Goal: Task Accomplishment & Management: Manage account settings

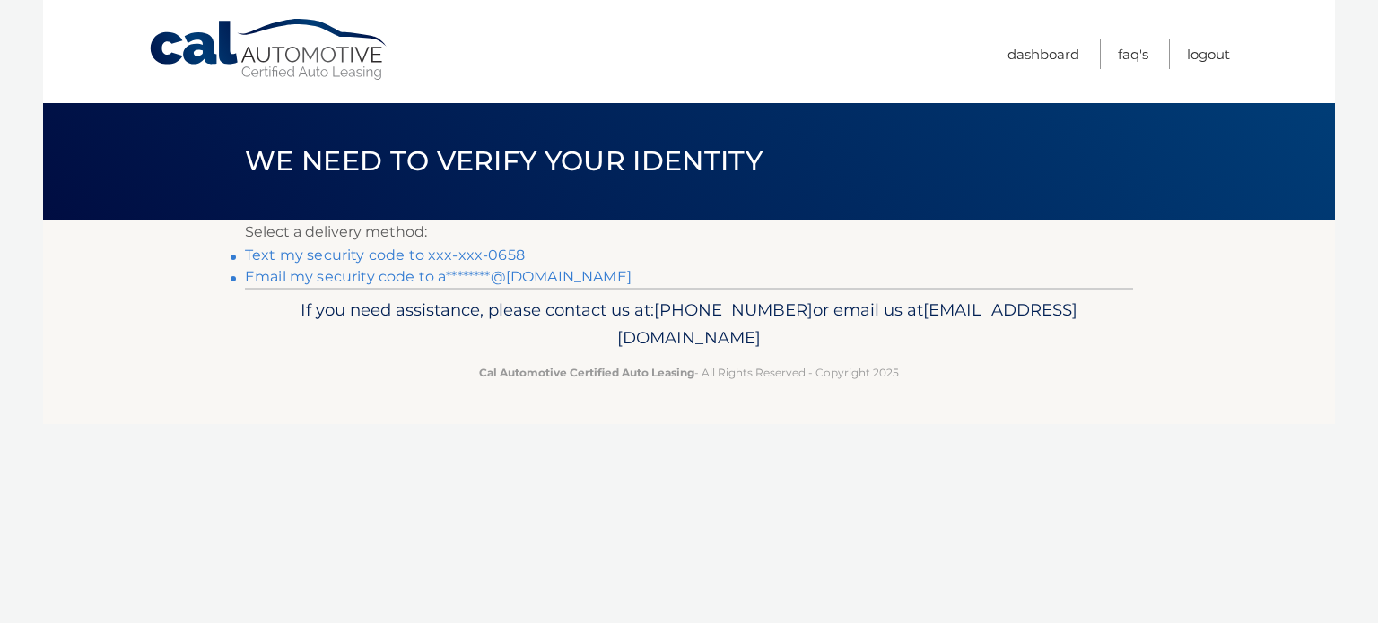
click at [511, 261] on link "Text my security code to xxx-xxx-0658" at bounding box center [385, 255] width 280 height 17
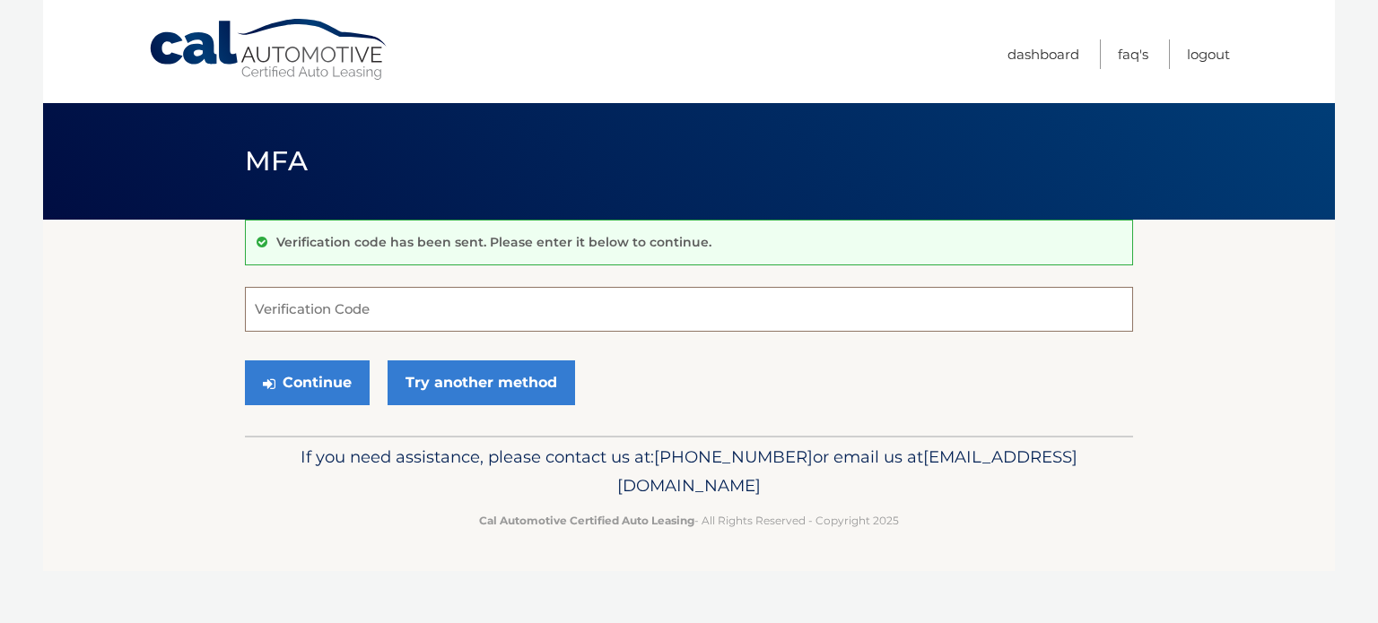
click at [390, 313] on input "Verification Code" at bounding box center [689, 309] width 888 height 45
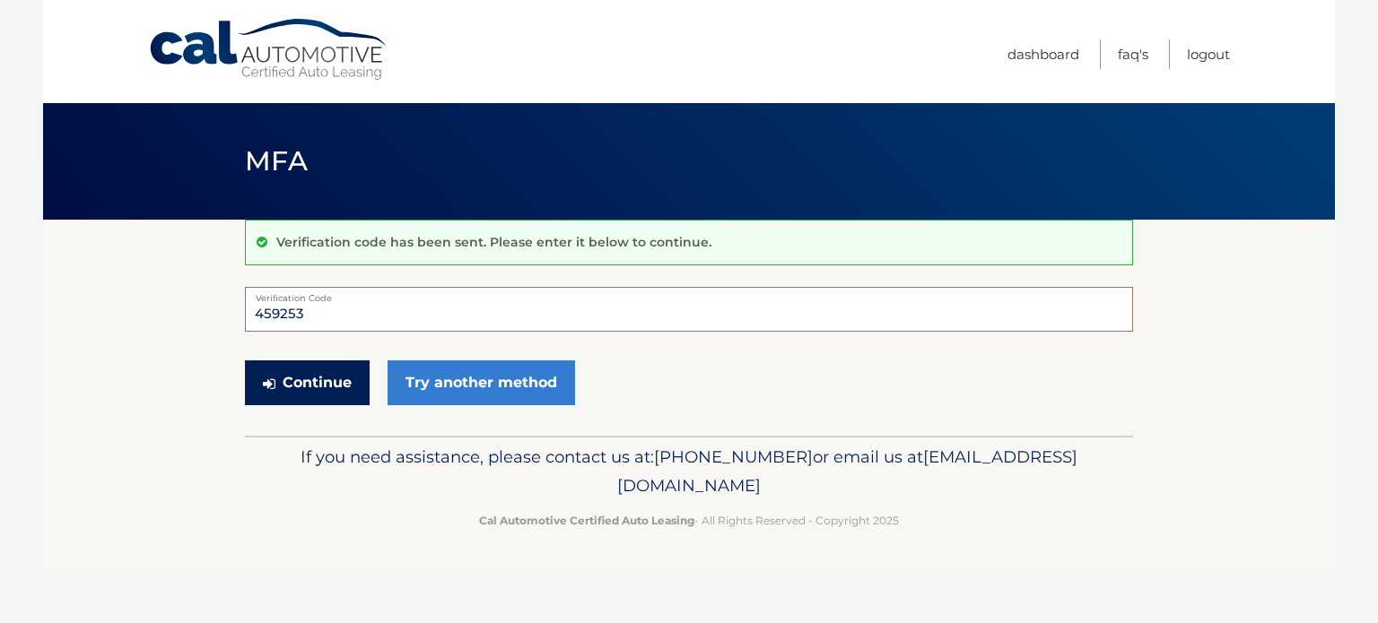
type input "459253"
click at [333, 397] on button "Continue" at bounding box center [307, 383] width 125 height 45
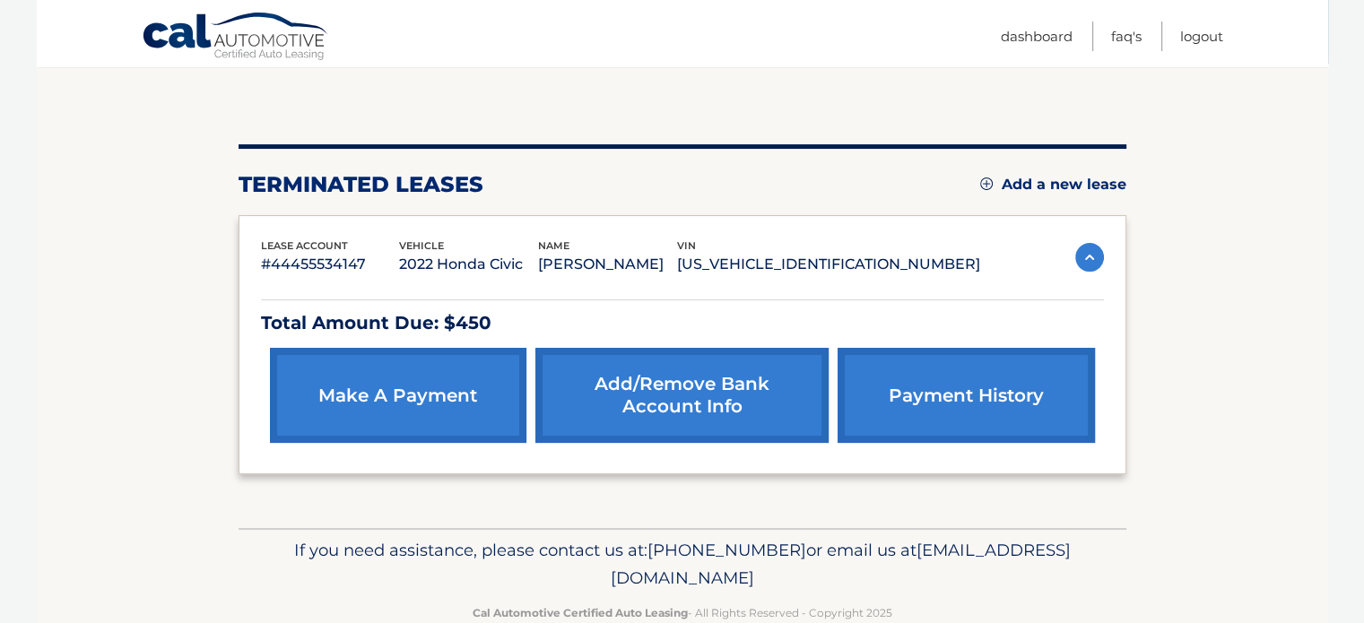
scroll to position [195, 0]
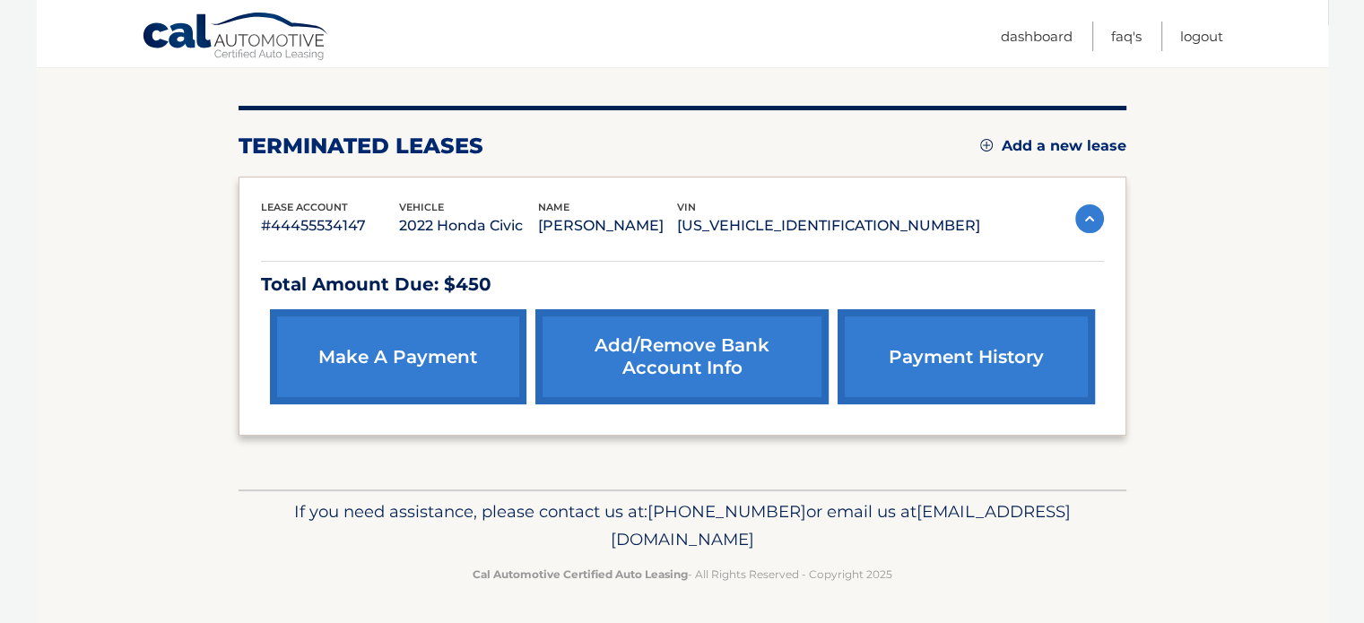
click at [439, 345] on link "make a payment" at bounding box center [398, 356] width 257 height 95
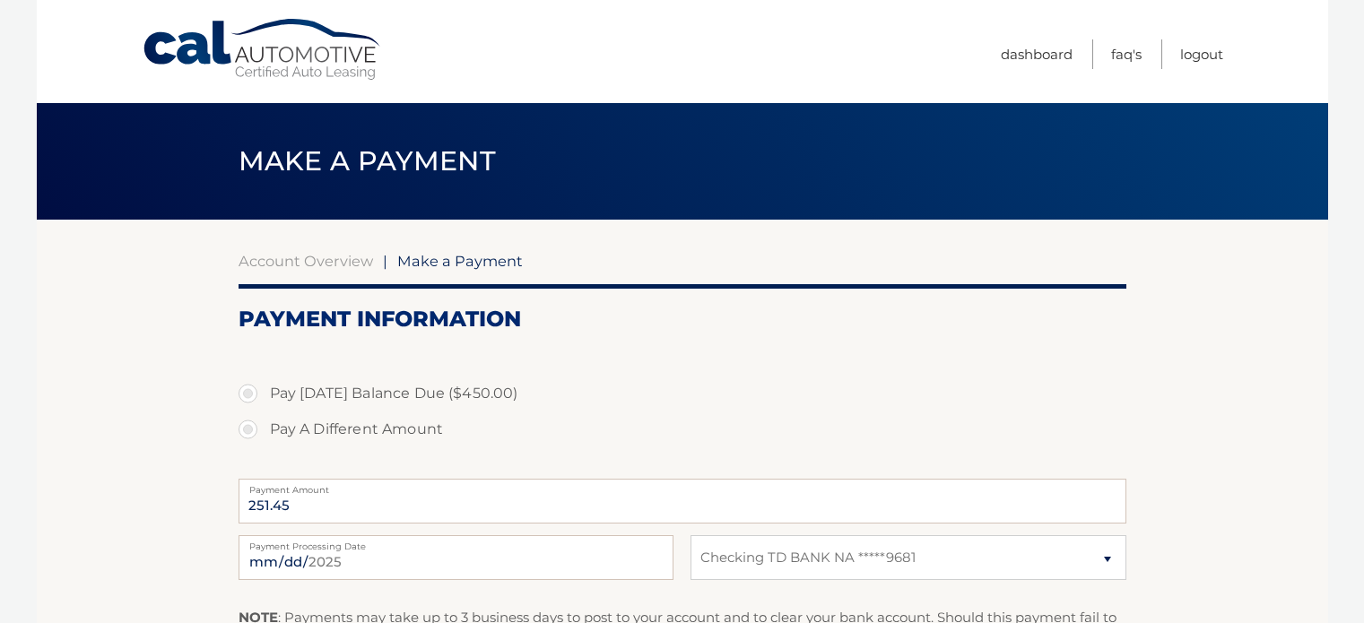
select select "NDVlYTdiYTctMTMwMy00NjBhLWFjMTYtMzdjZTUwNjE2MDQ0"
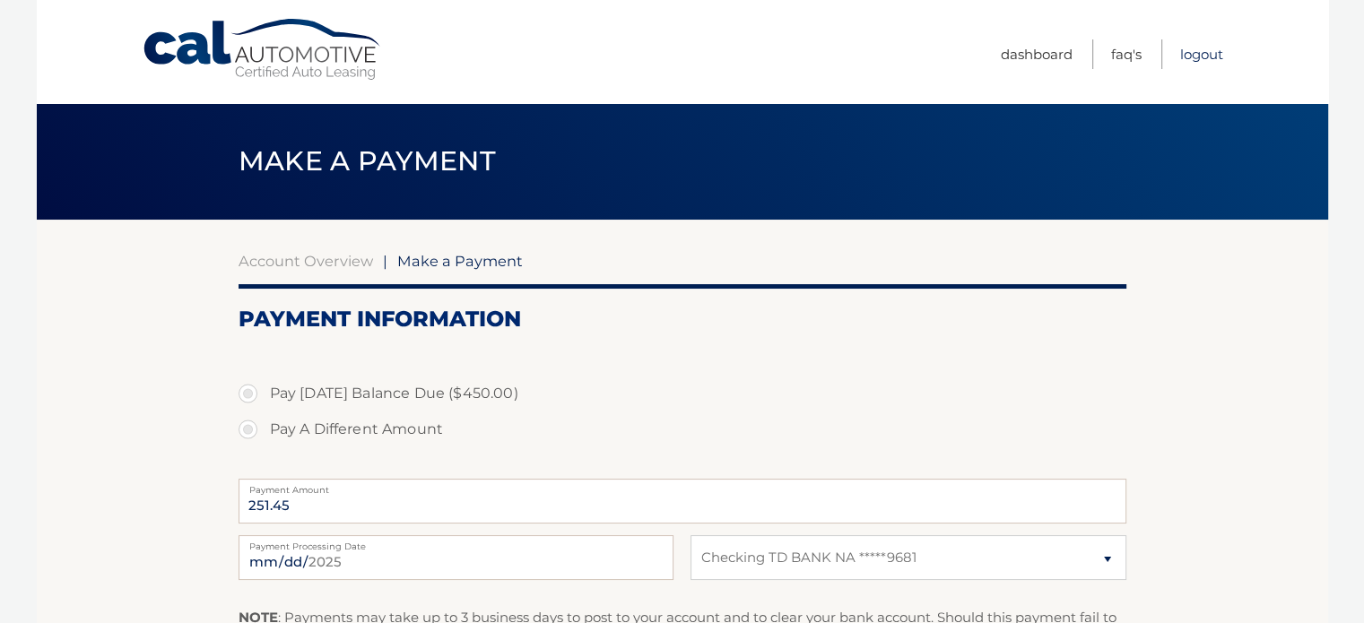
click at [1210, 52] on link "Logout" at bounding box center [1202, 54] width 43 height 30
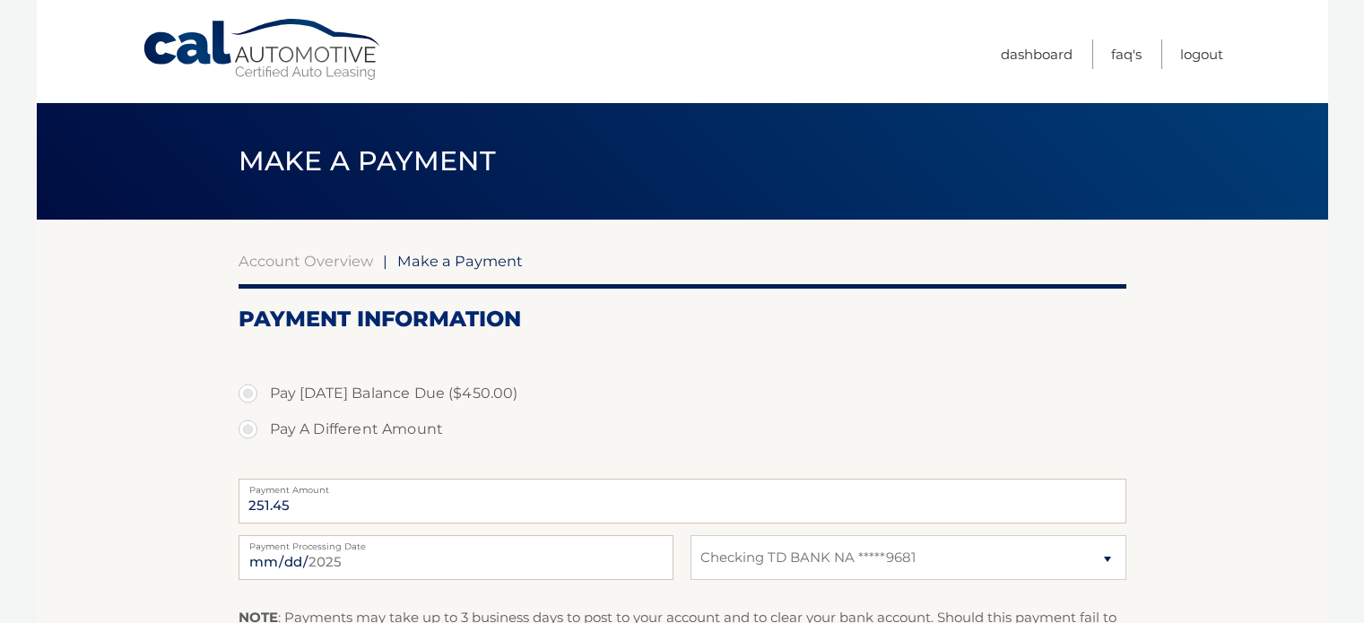
select select "NDVlYTdiYTctMTMwMy00NjBhLWFjMTYtMzdjZTUwNjE2MDQ0"
